Goal: Find specific page/section: Find specific page/section

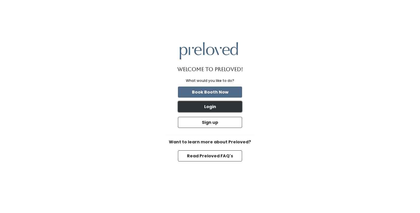
click at [214, 108] on button "Login" at bounding box center [210, 106] width 64 height 11
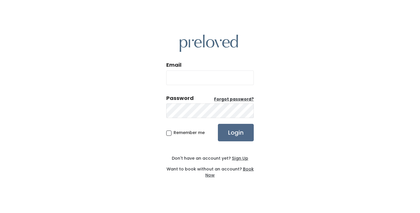
click at [212, 83] on input "Email" at bounding box center [209, 78] width 87 height 15
type input "[EMAIL_ADDRESS][DOMAIN_NAME]"
click at [218, 124] on input "Login" at bounding box center [236, 132] width 36 height 17
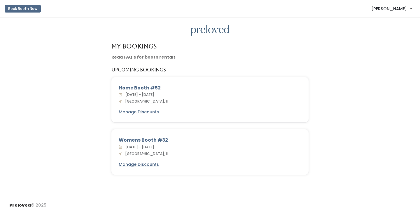
click at [143, 87] on div "Home Booth #52" at bounding box center [210, 88] width 183 height 7
click at [141, 57] on link "Read FAQ's for booth rentals" at bounding box center [143, 57] width 64 height 6
